Goal: Find contact information: Find contact information

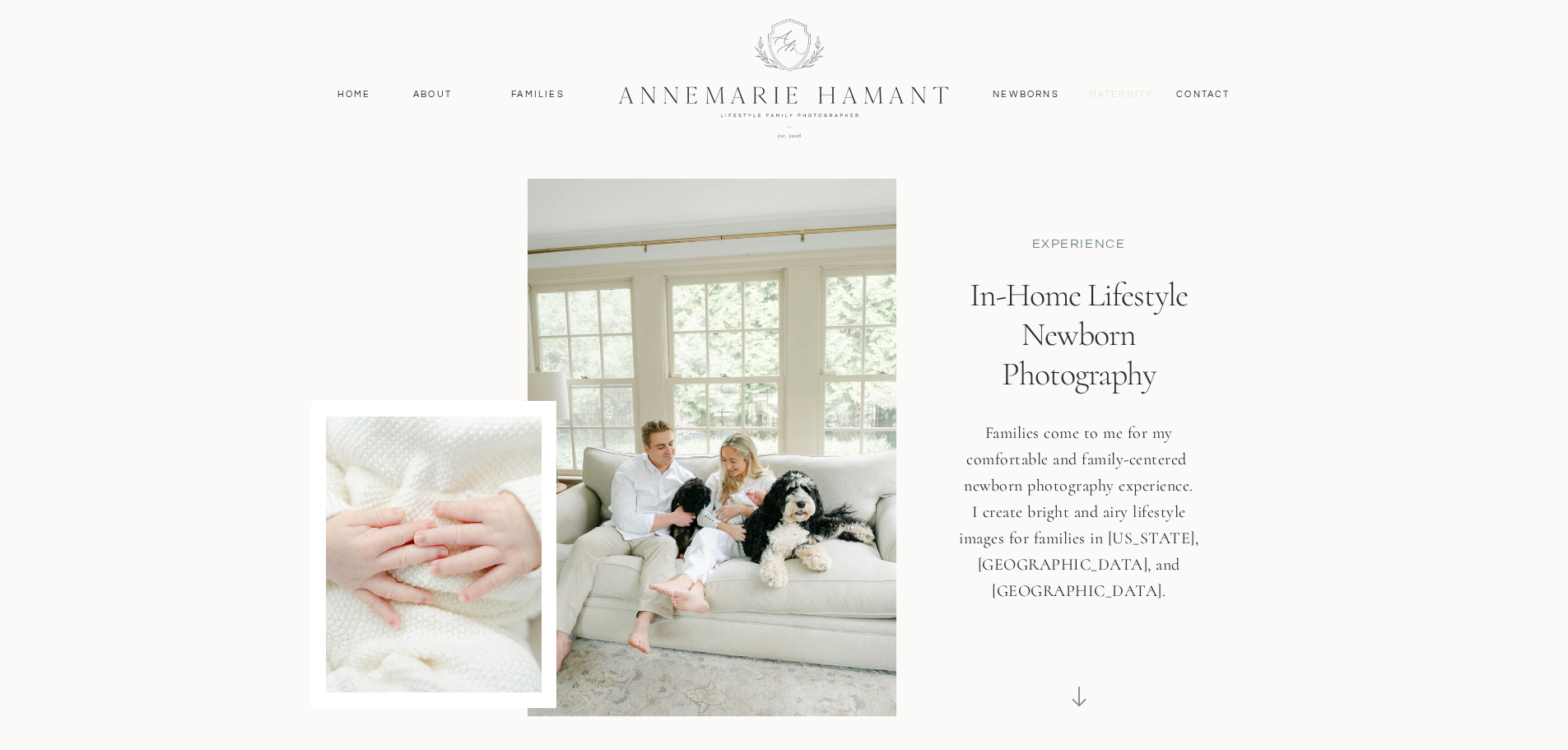
click at [1114, 93] on nav "MAternity" at bounding box center [1120, 94] width 63 height 15
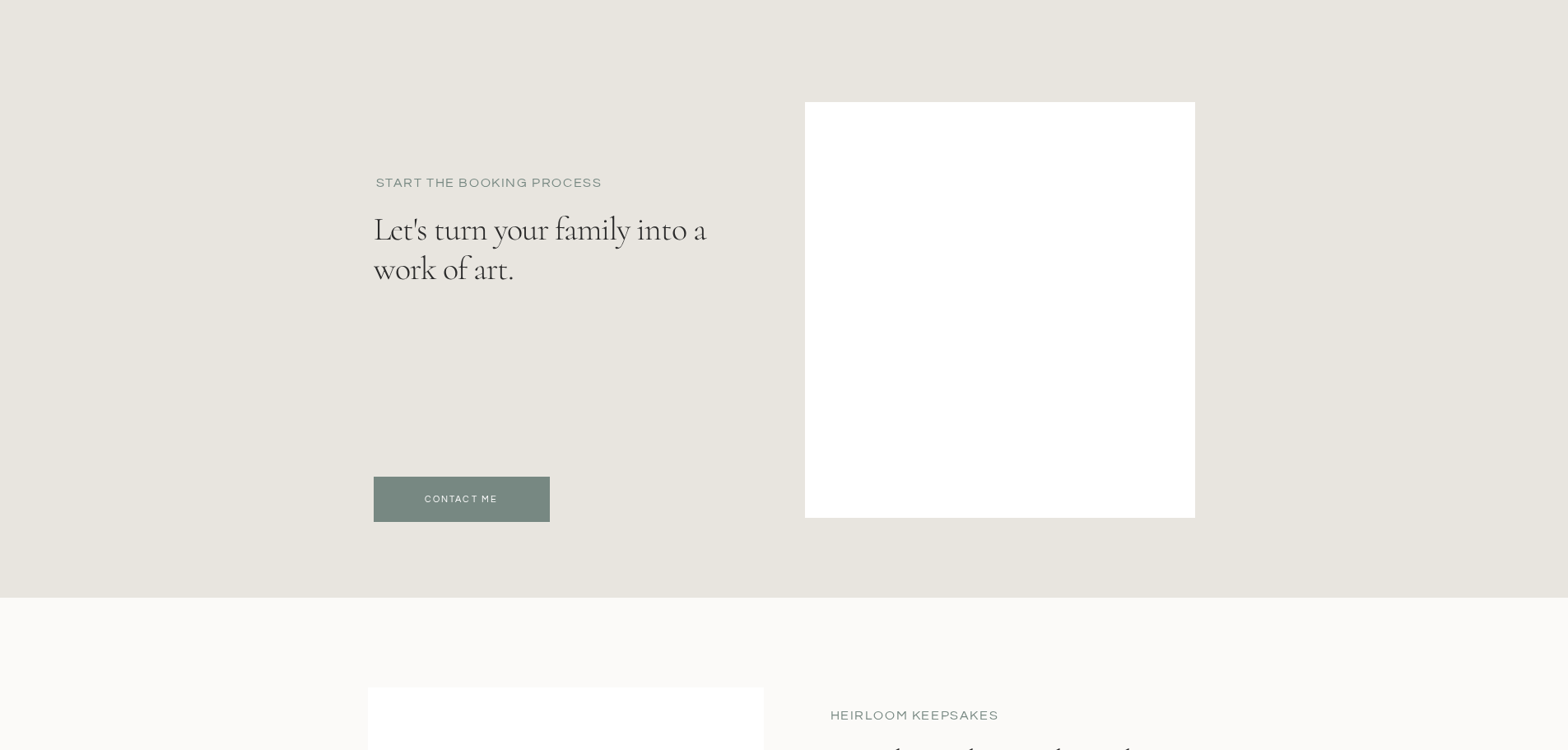
scroll to position [12684, 0]
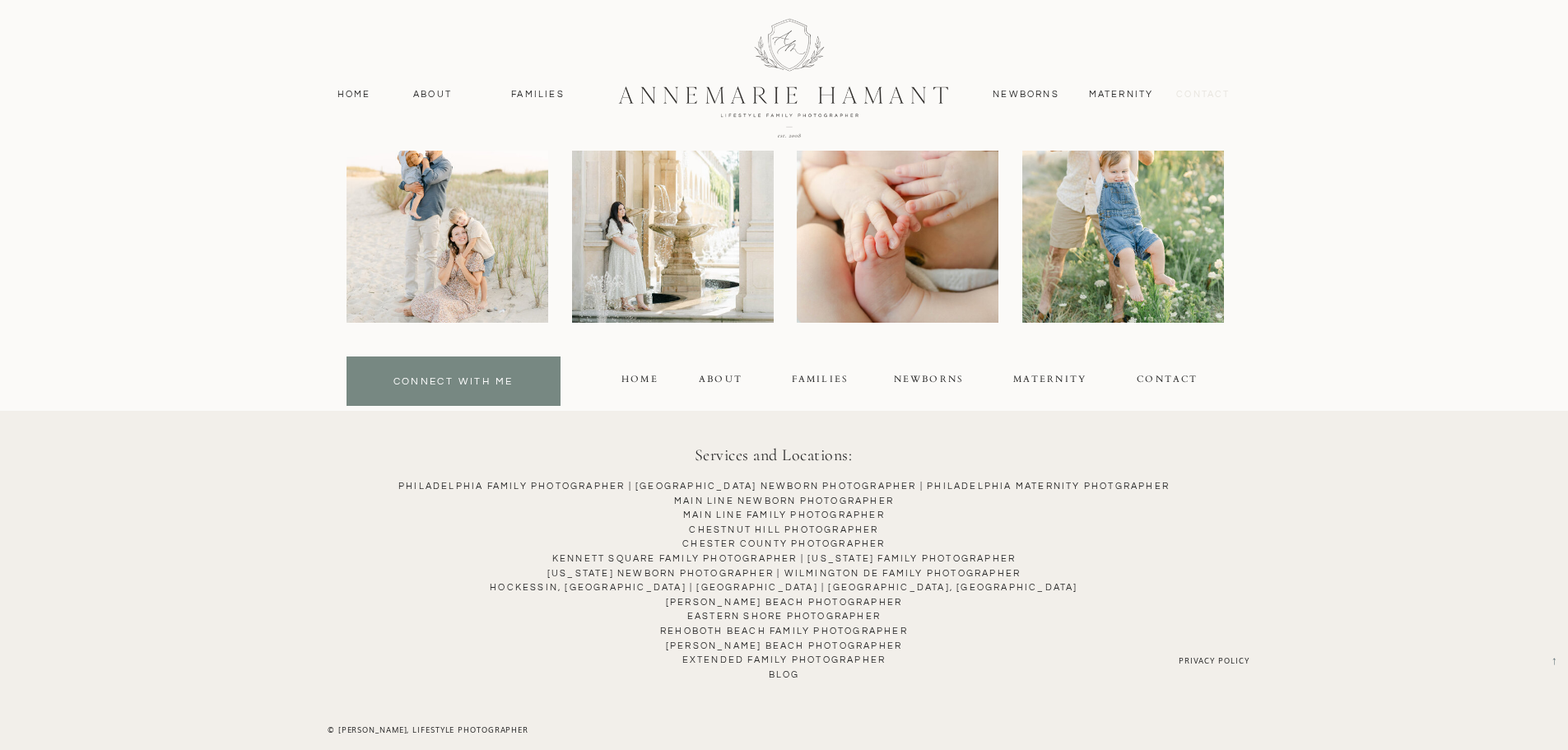
click at [1206, 96] on nav "contact" at bounding box center [1204, 94] width 72 height 15
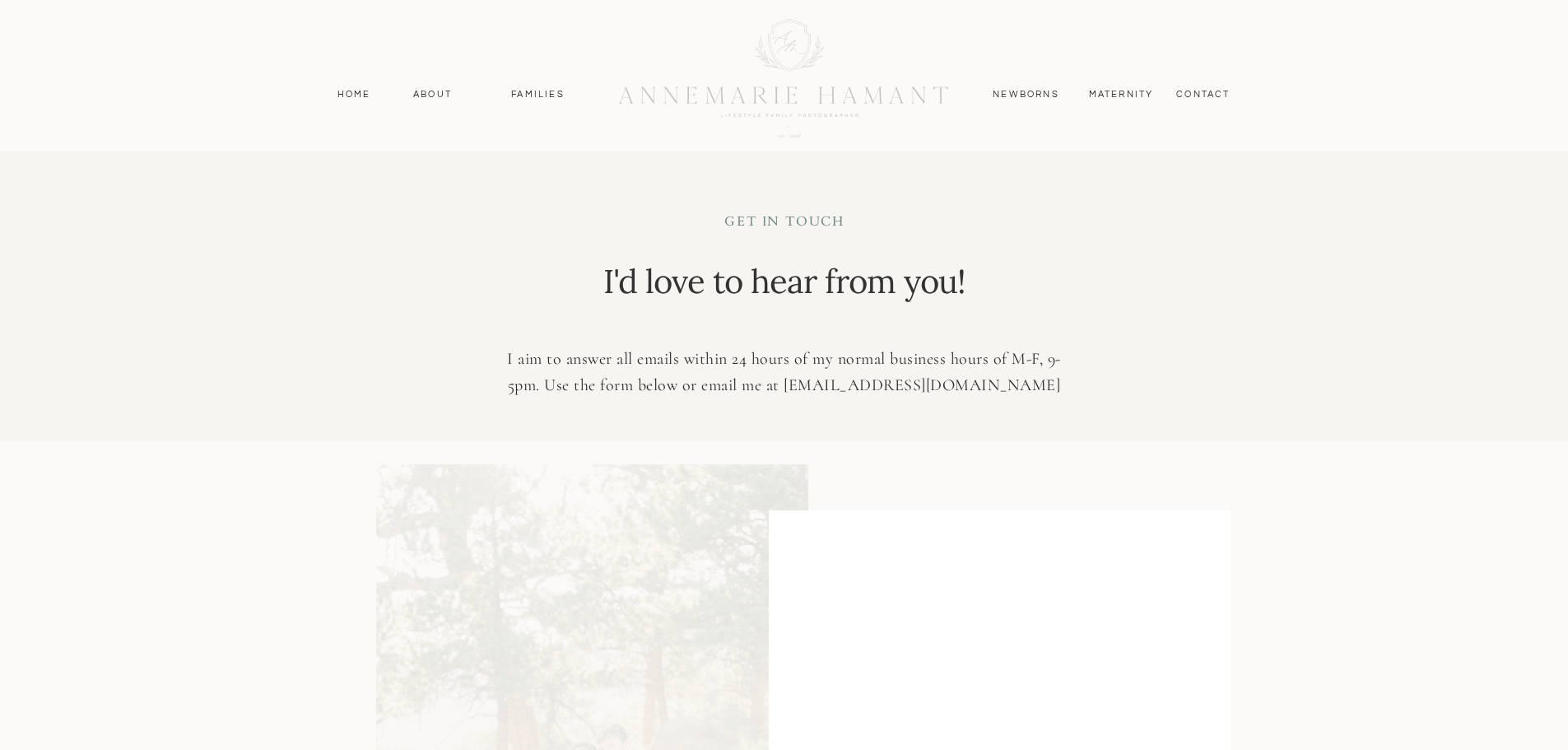
scroll to position [441, 0]
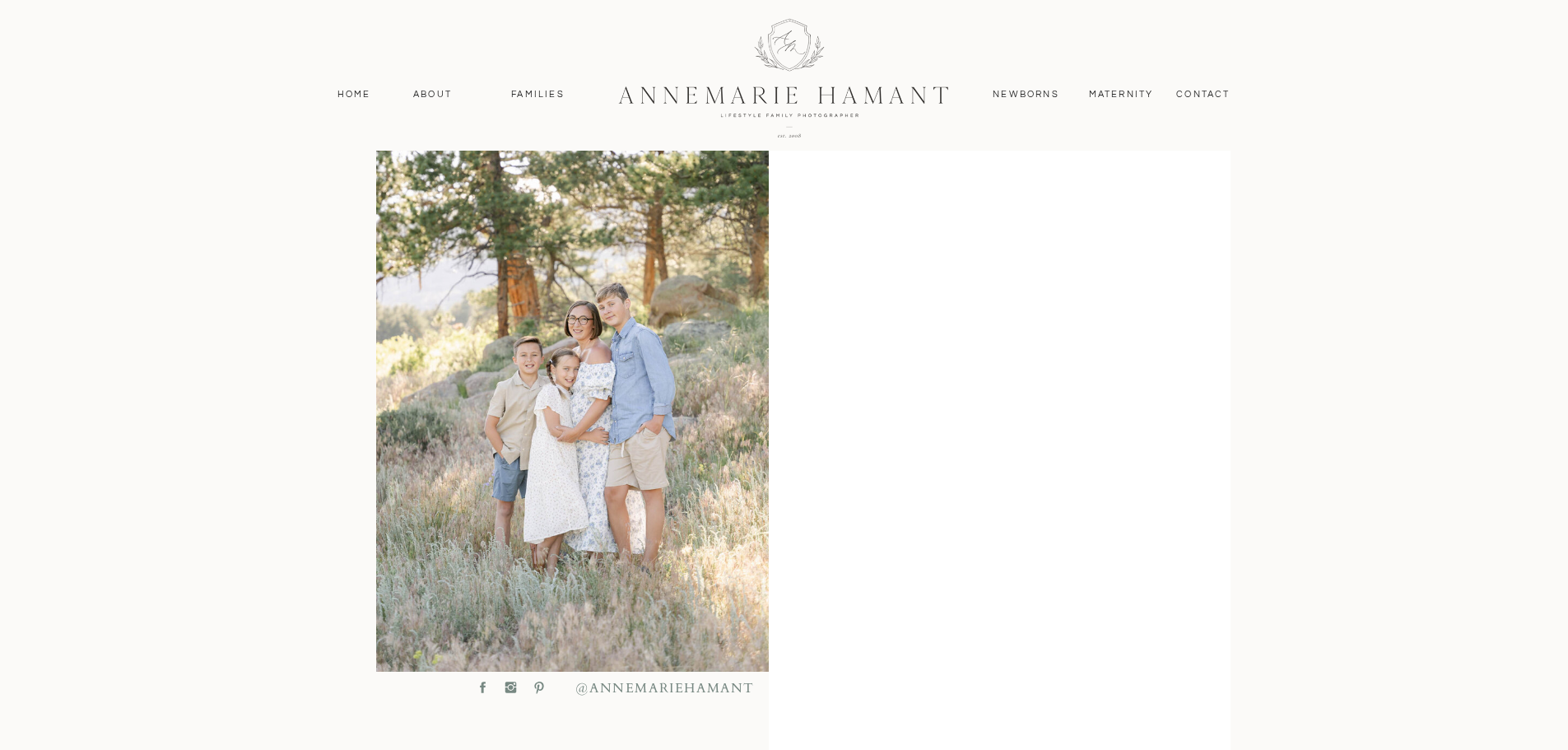
drag, startPoint x: 506, startPoint y: 689, endPoint x: 245, endPoint y: 515, distance: 313.7
click at [245, 515] on div "MAternity contact Newborns Families About Home Home About Families Newborns Con…" at bounding box center [784, 602] width 1568 height 2087
click at [508, 687] on icon at bounding box center [511, 687] width 16 height 15
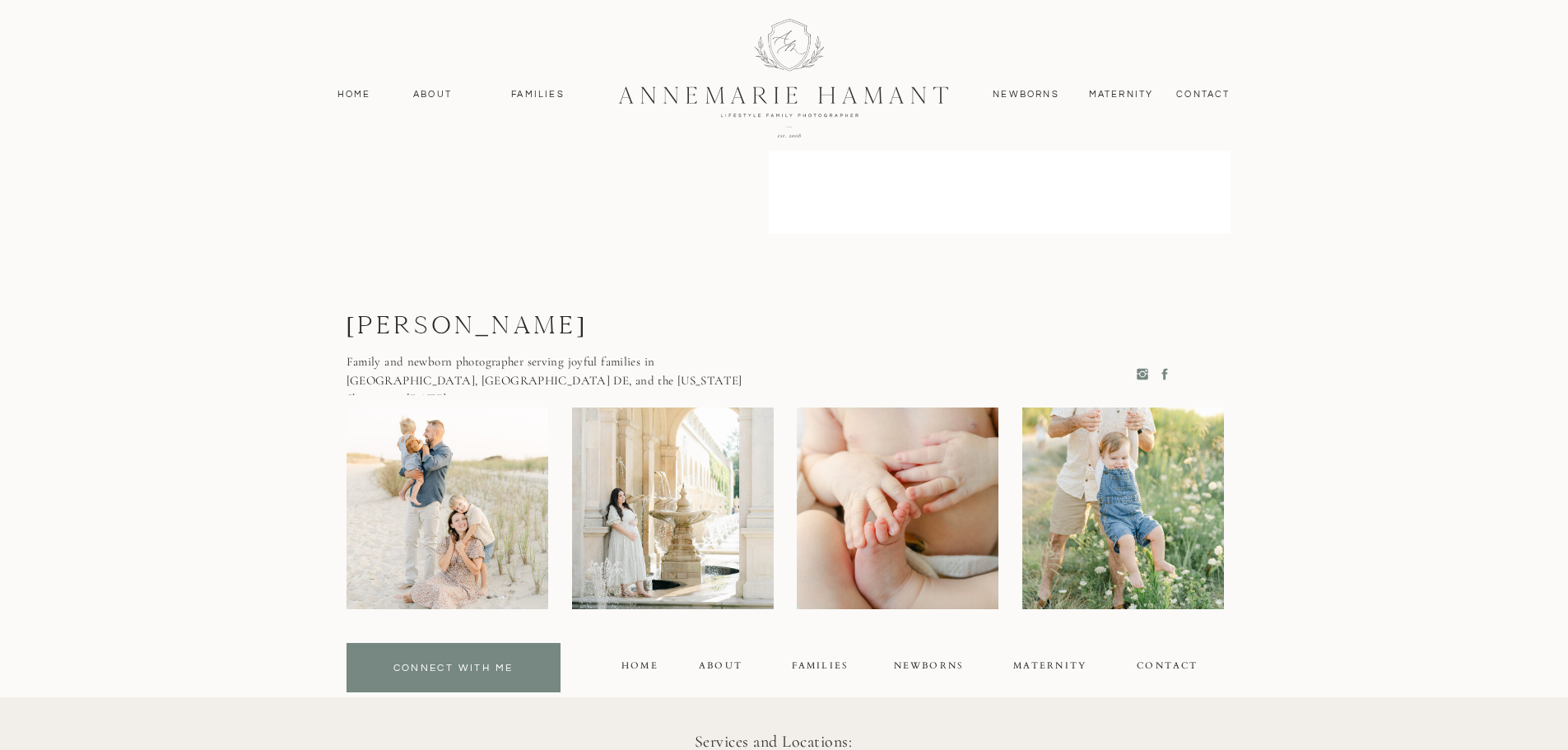
scroll to position [1183, 0]
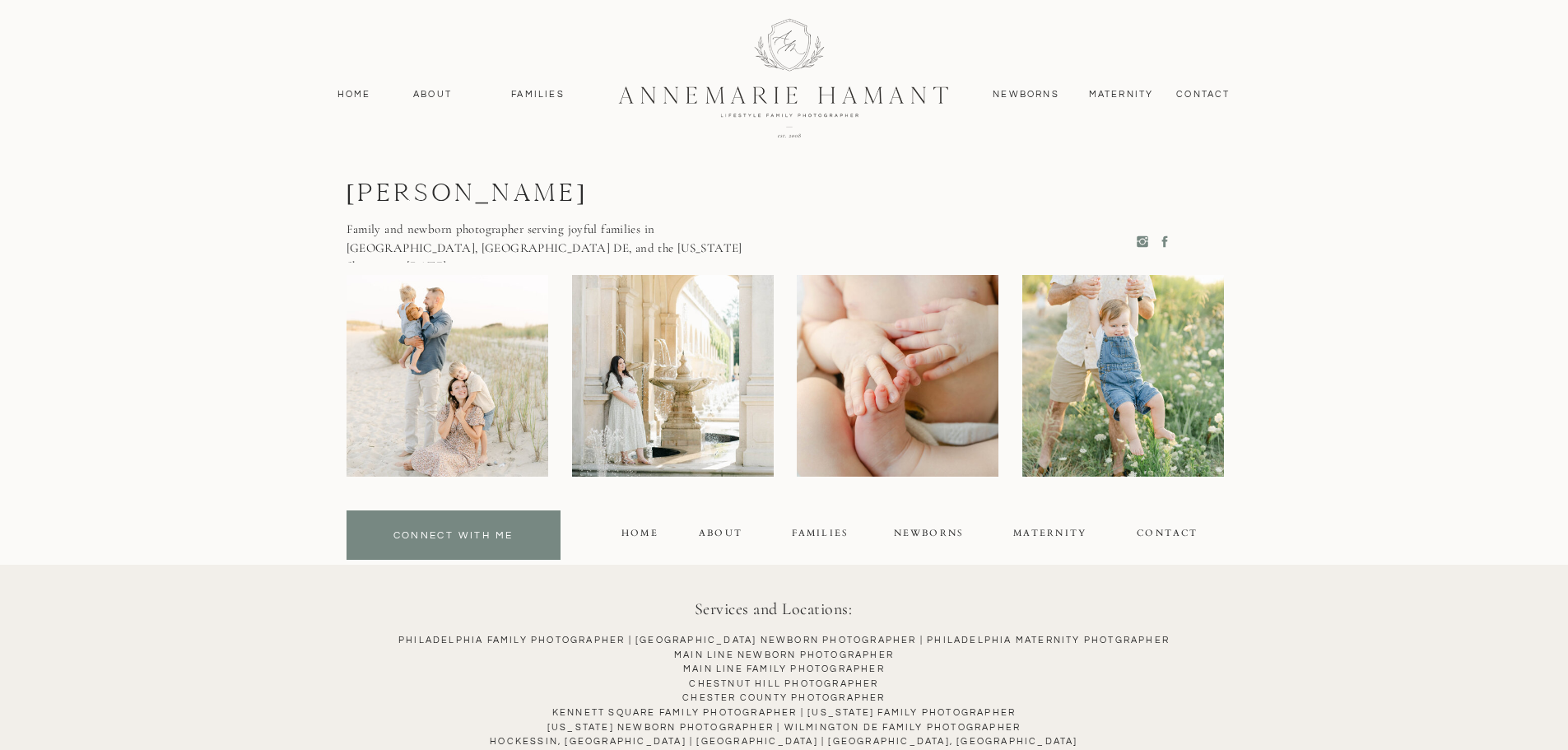
click at [1141, 245] on icon at bounding box center [1142, 243] width 12 height 12
